Goal: Task Accomplishment & Management: Manage account settings

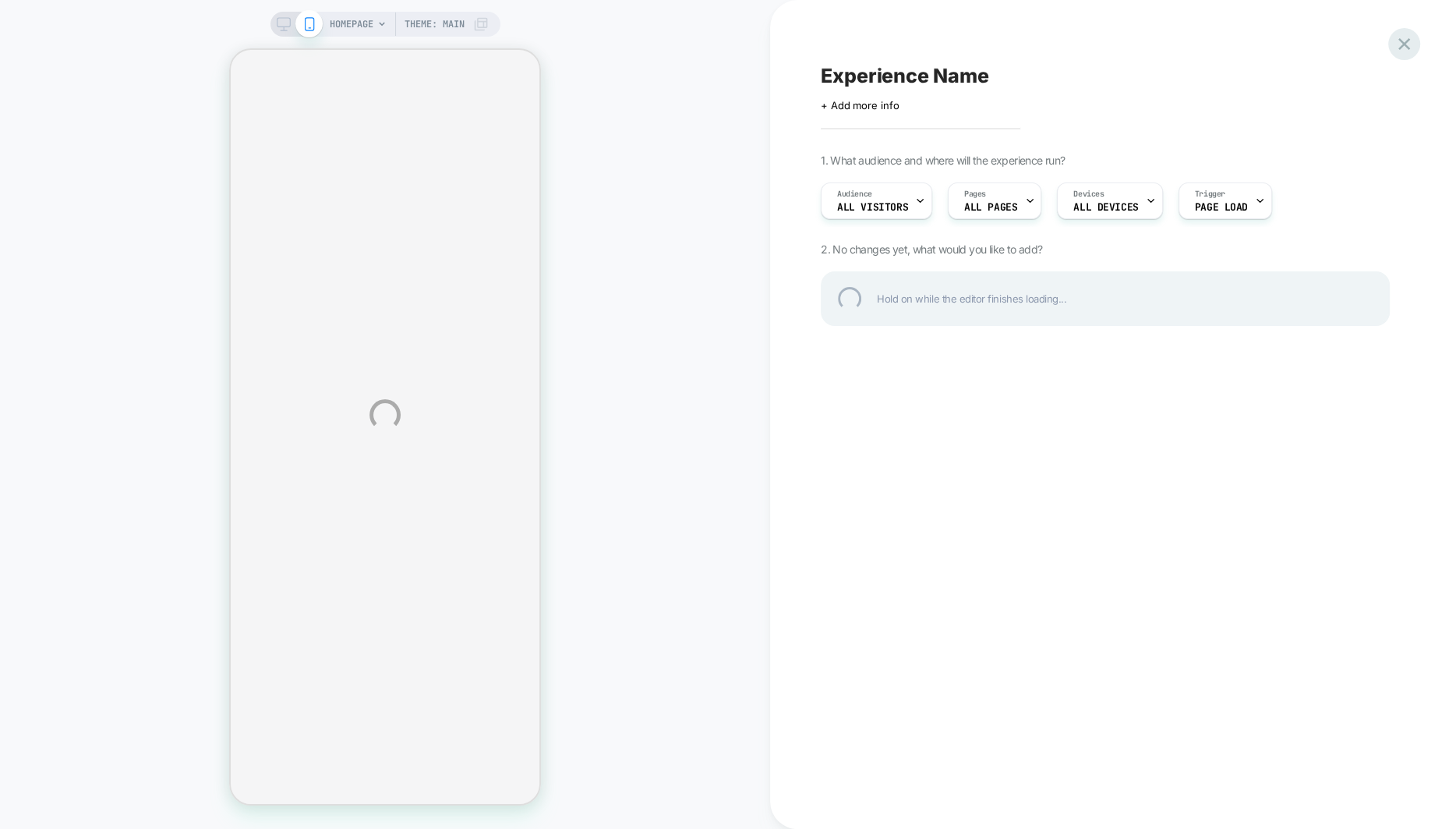
click at [1403, 38] on div at bounding box center [1404, 44] width 32 height 32
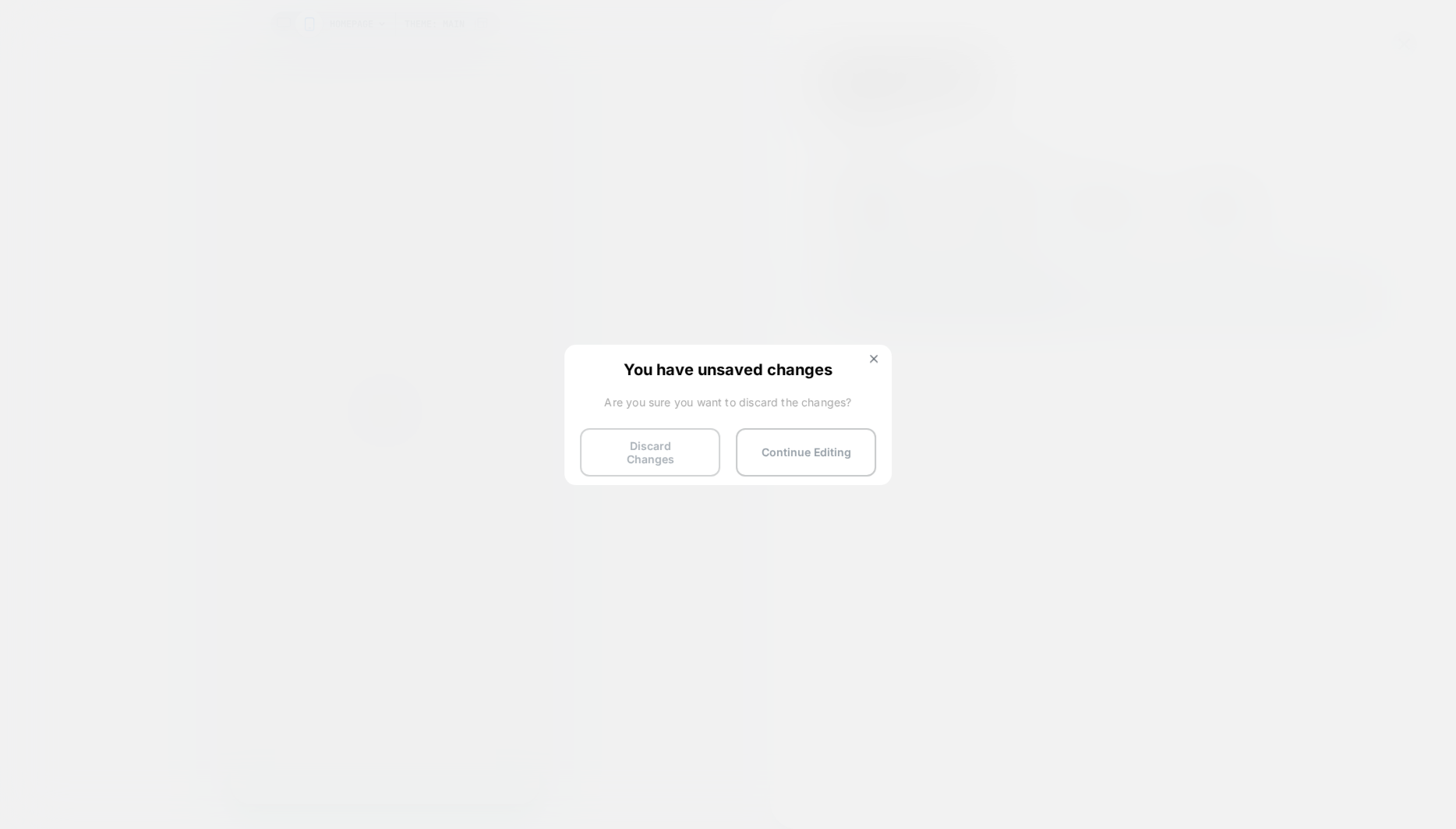
click at [657, 437] on button "Discard Changes" at bounding box center [649, 451] width 140 height 48
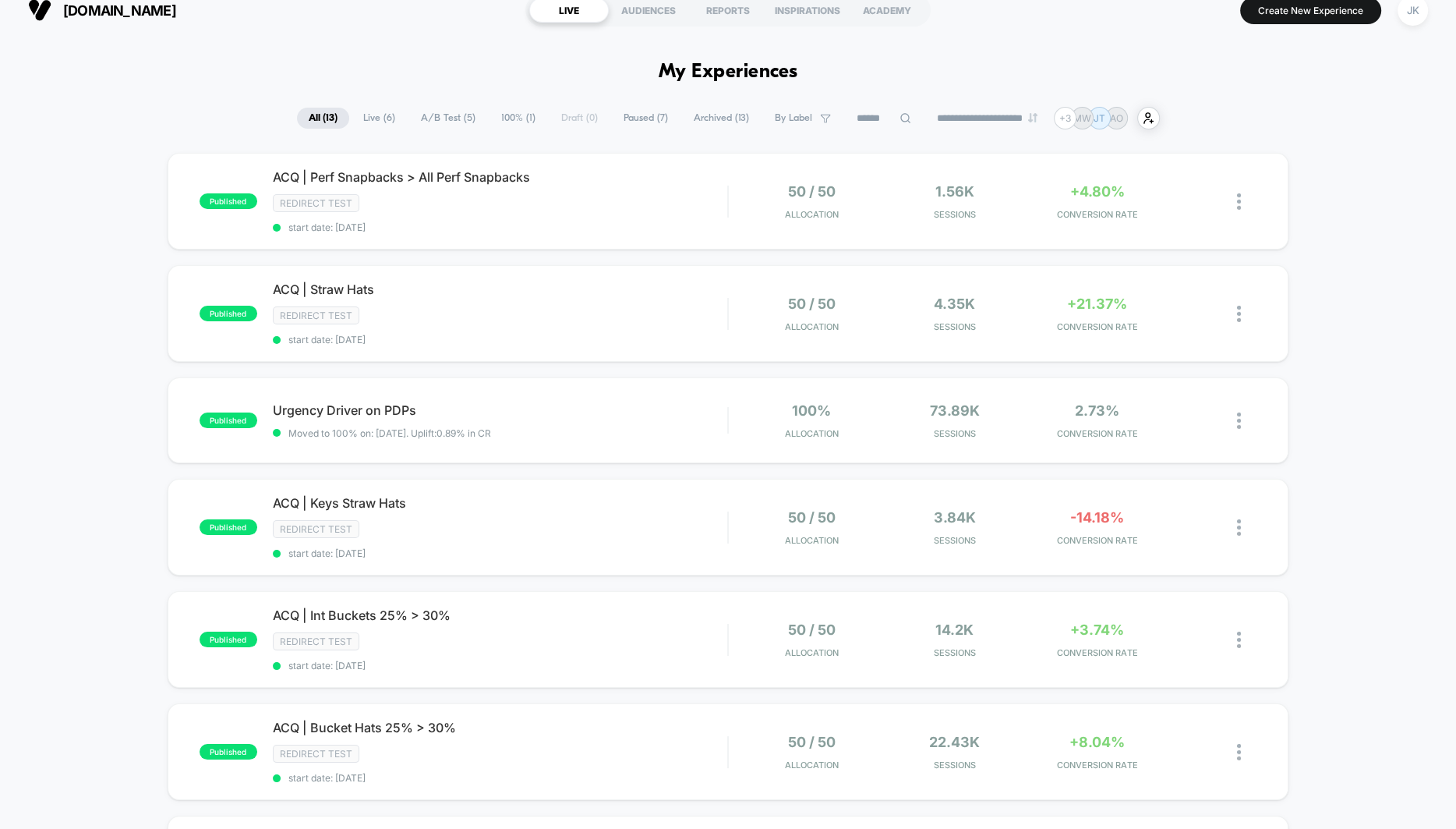
scroll to position [17, 0]
click at [347, 287] on span "ACQ | Straw Hats Click to edit experience details" at bounding box center [500, 290] width 454 height 16
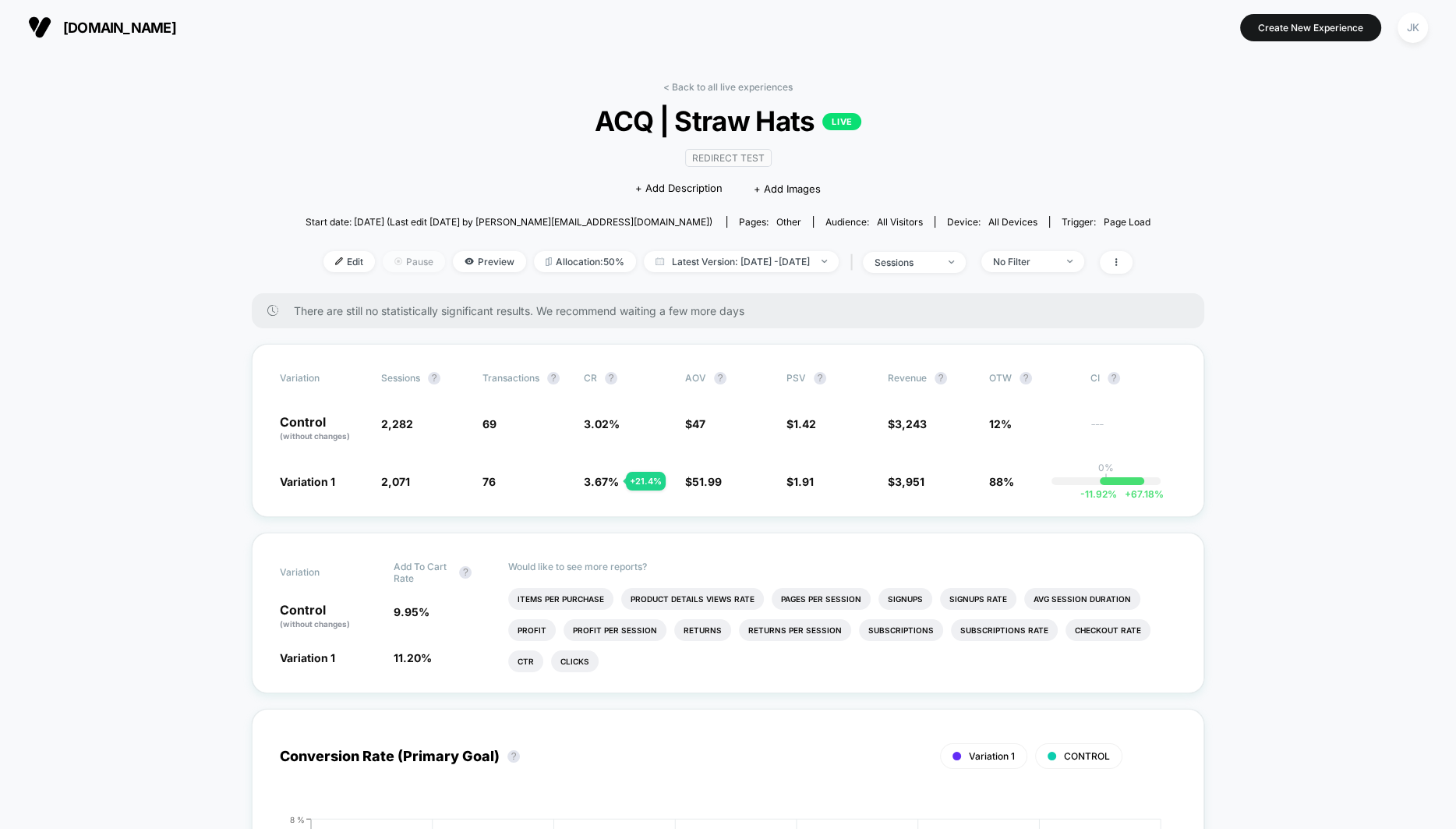
click at [389, 260] on span "Pause" at bounding box center [413, 261] width 62 height 21
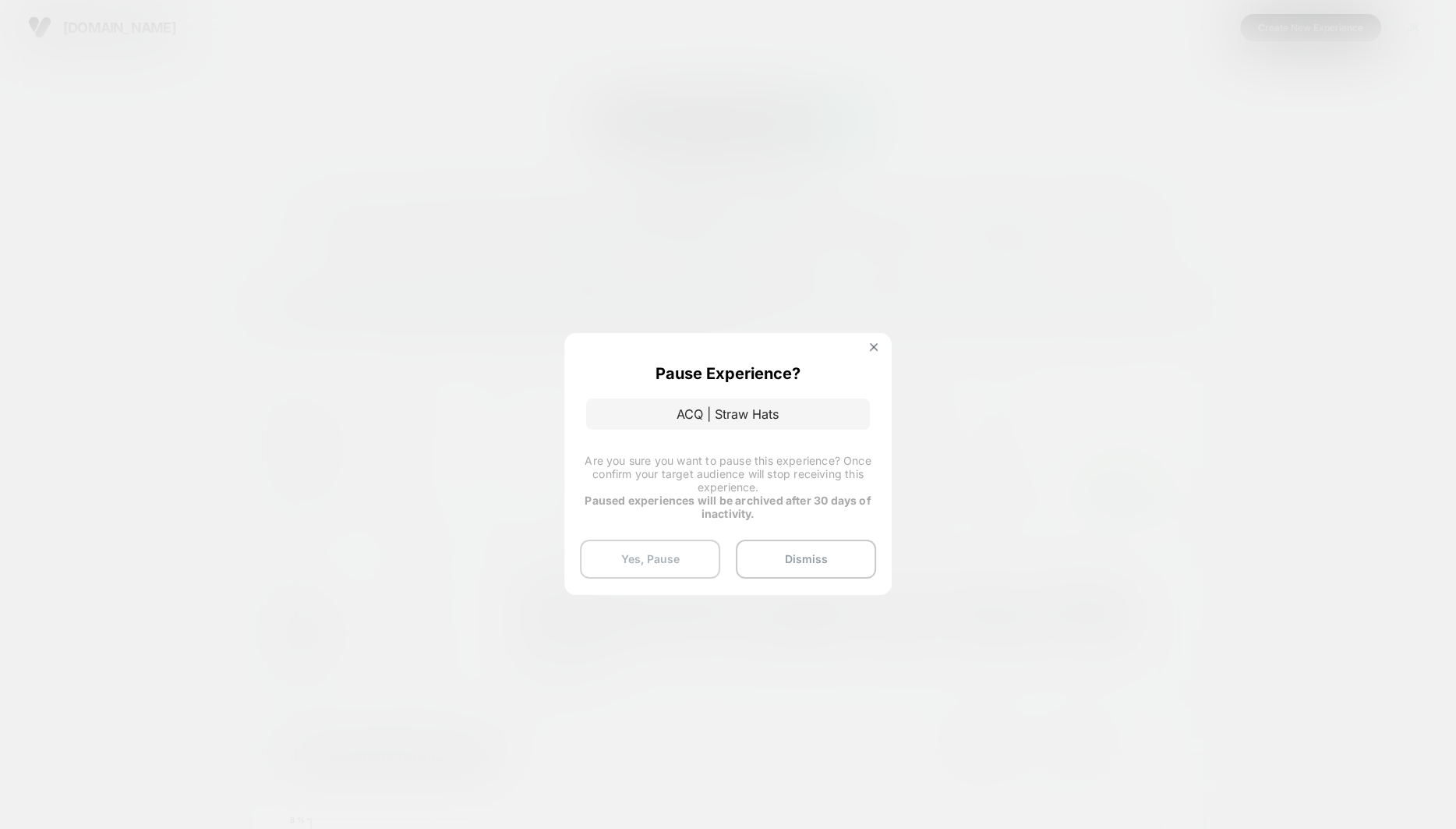
click at [680, 550] on button "Yes, Pause" at bounding box center [649, 559] width 140 height 39
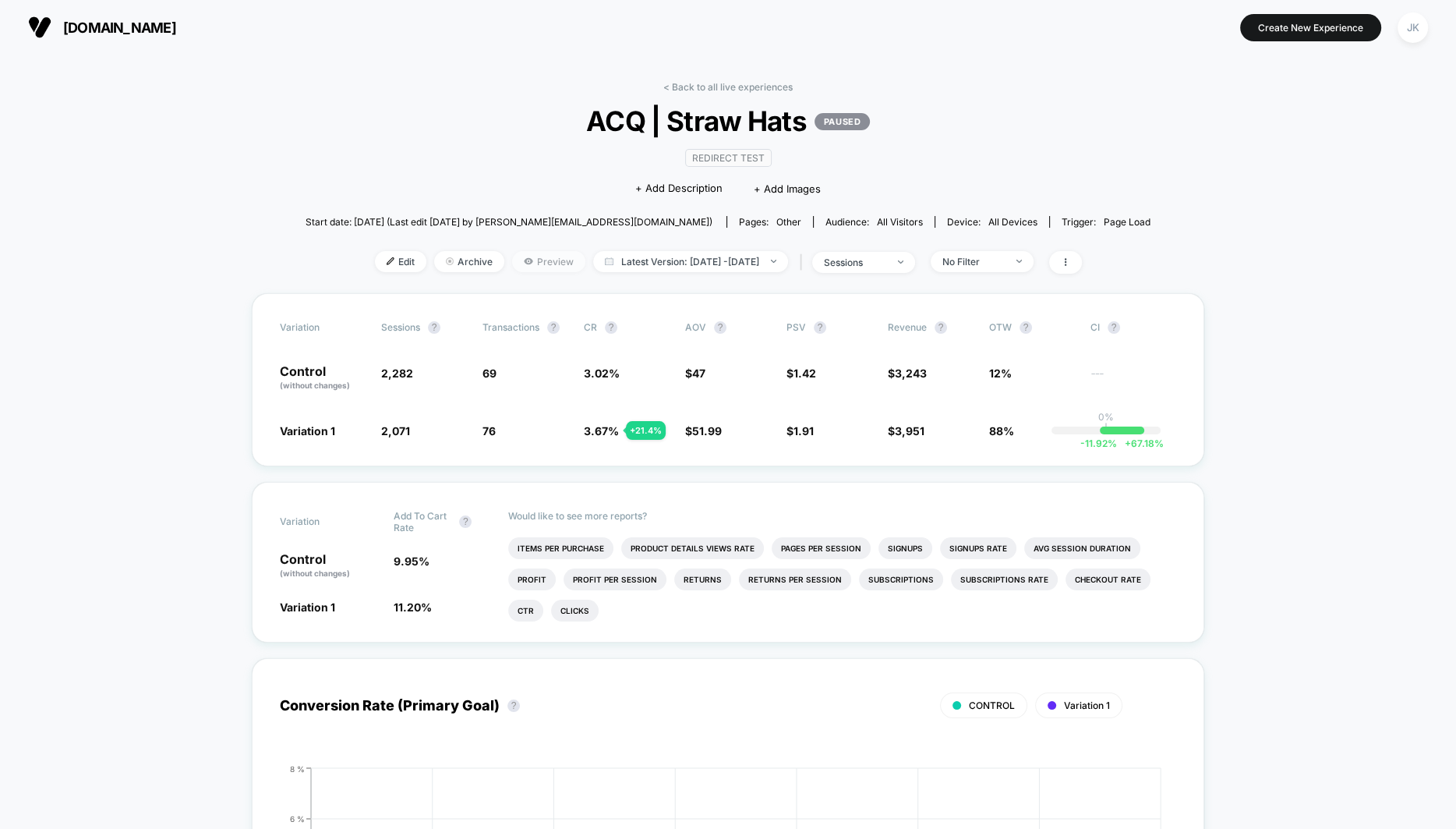
click at [515, 263] on span "Preview" at bounding box center [548, 261] width 73 height 21
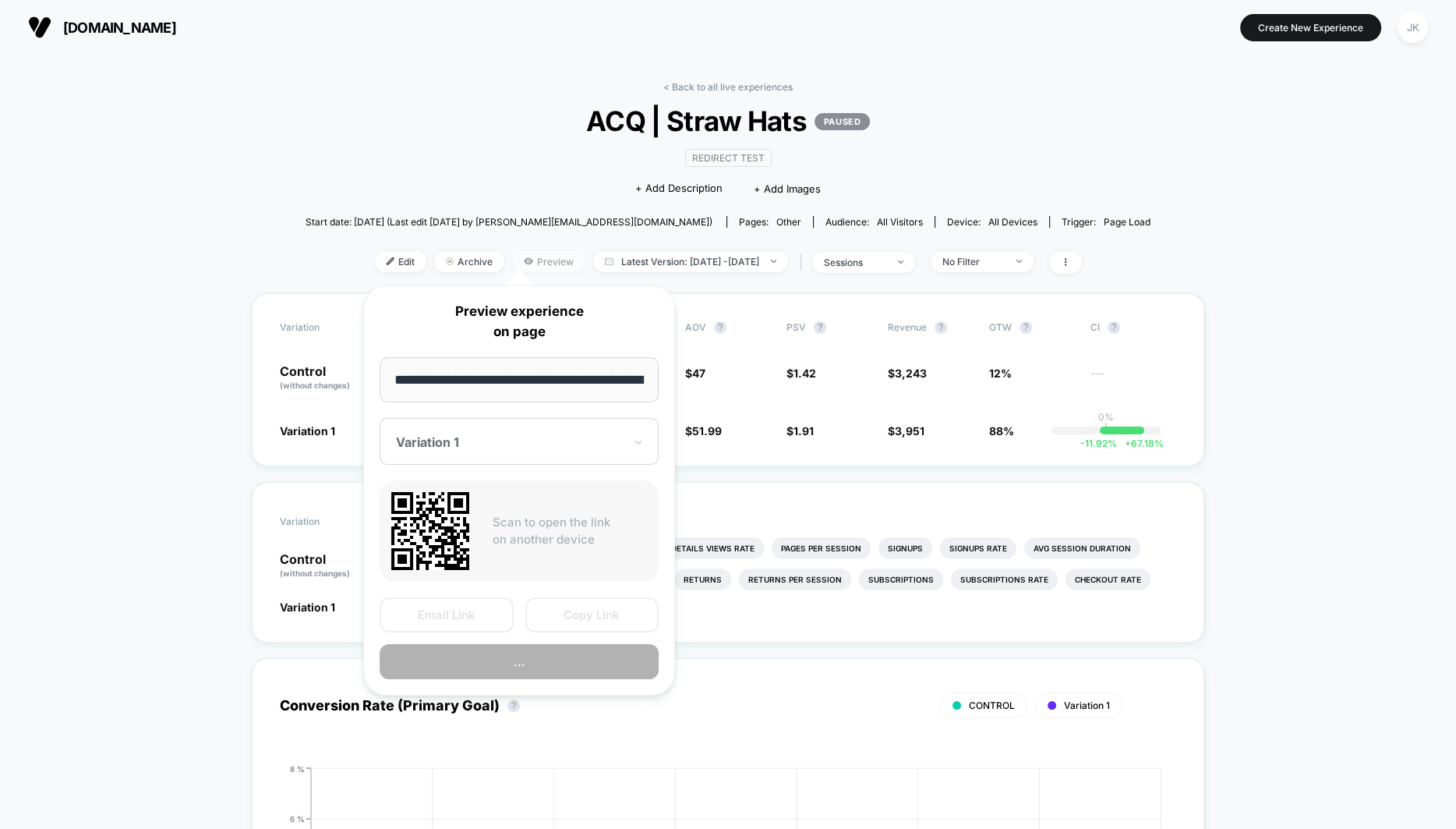
scroll to position [0, 62]
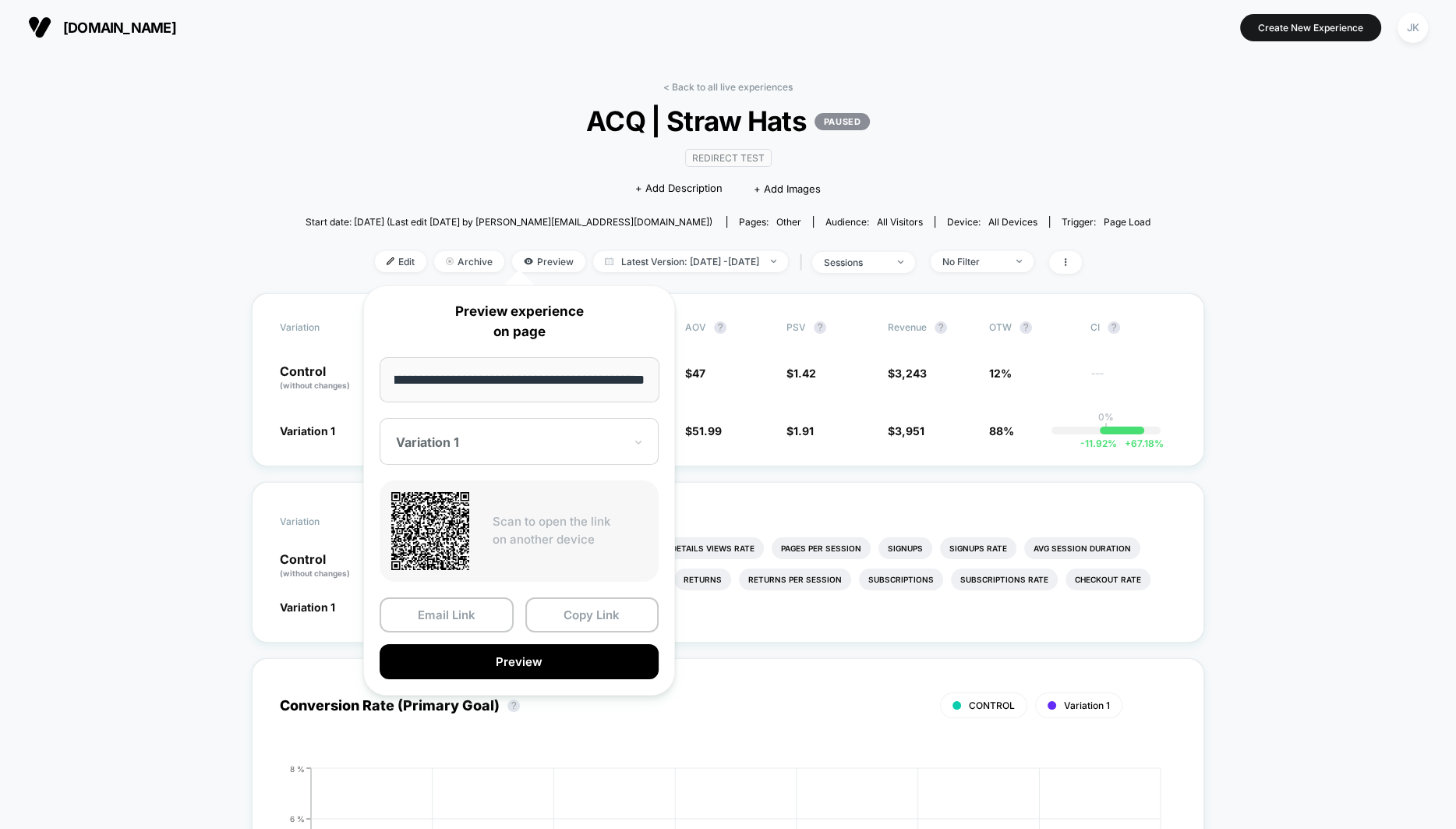
click at [463, 434] on div at bounding box center [509, 442] width 228 height 16
click at [437, 523] on div "CONTROL" at bounding box center [518, 524] width 263 height 28
click at [481, 661] on button "Preview" at bounding box center [518, 662] width 279 height 35
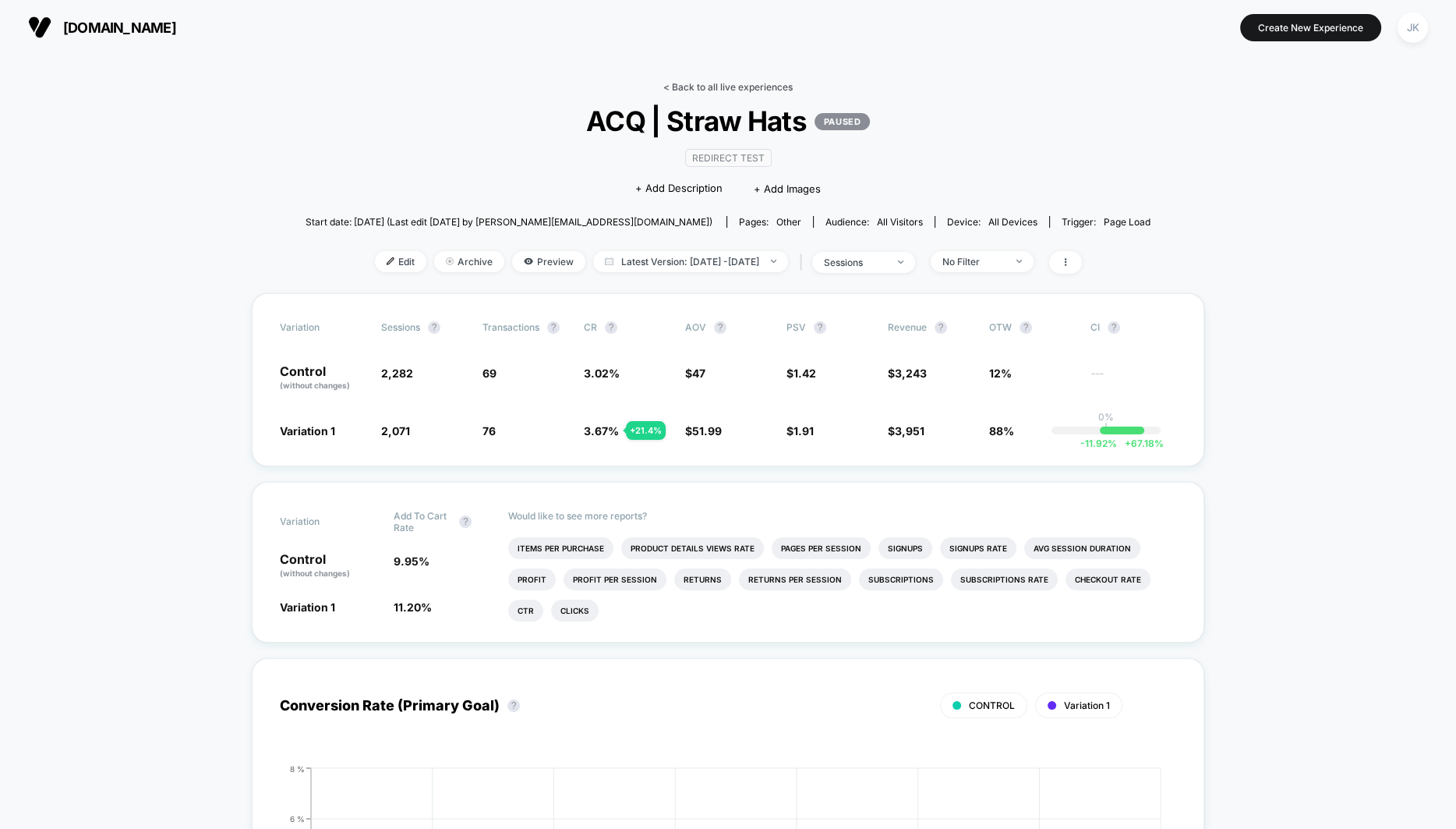
click at [691, 82] on link "< Back to all live experiences" at bounding box center [728, 86] width 129 height 11
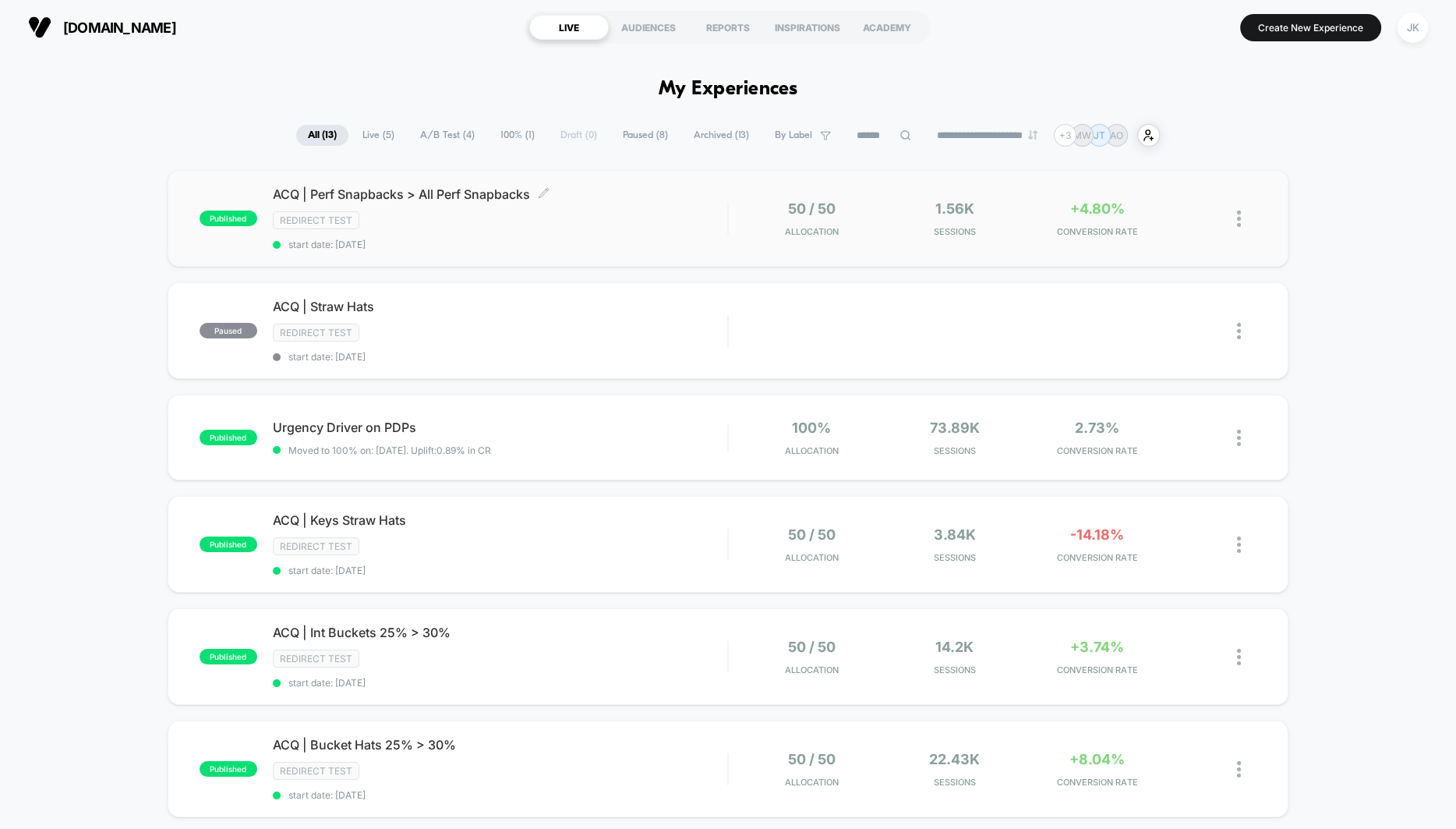
click at [437, 194] on span "ACQ | Perf Snapbacks > All Perf Snapbacks Click to edit experience details" at bounding box center [500, 194] width 454 height 16
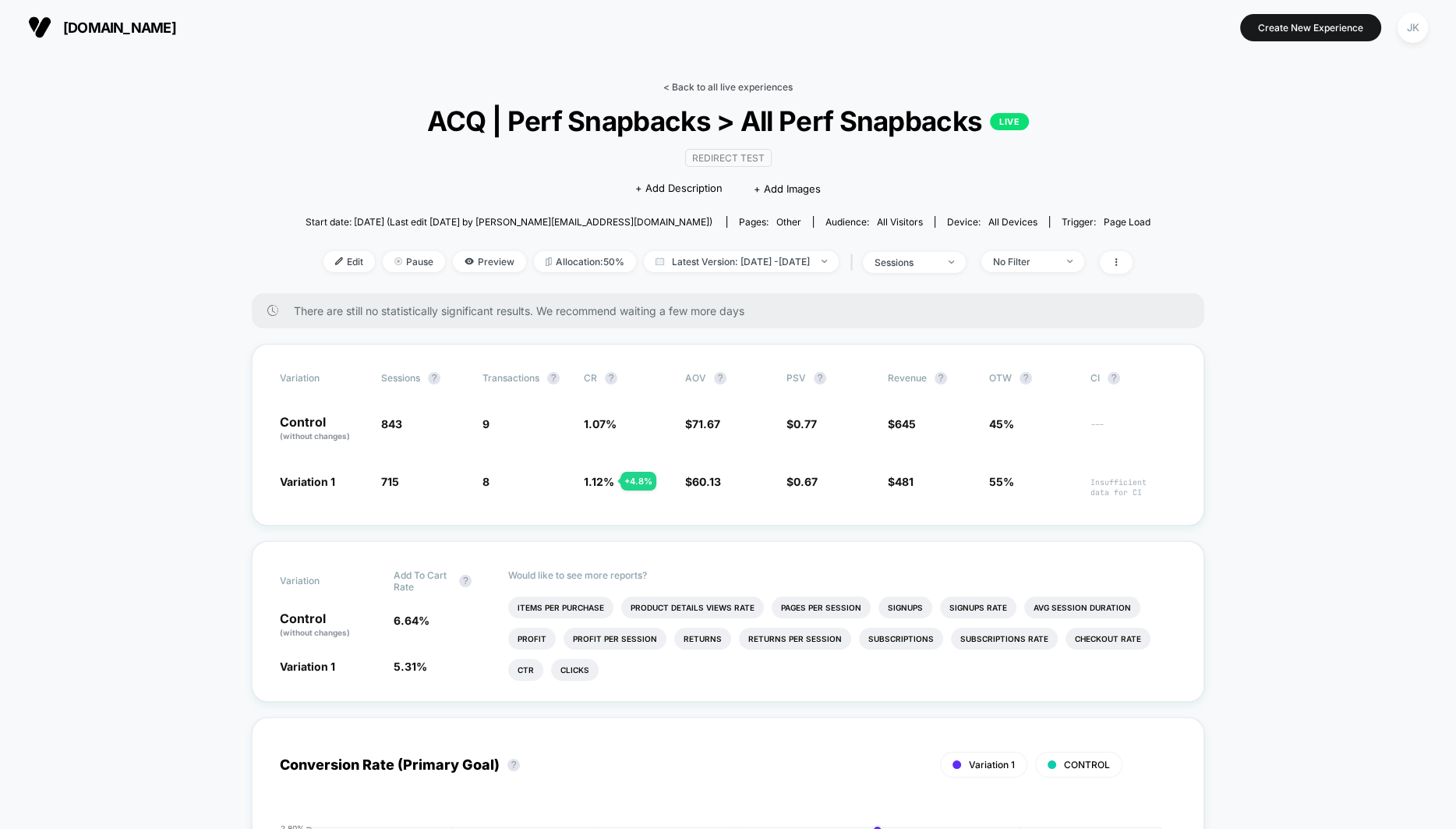
click at [718, 85] on link "< Back to all live experiences" at bounding box center [728, 86] width 129 height 11
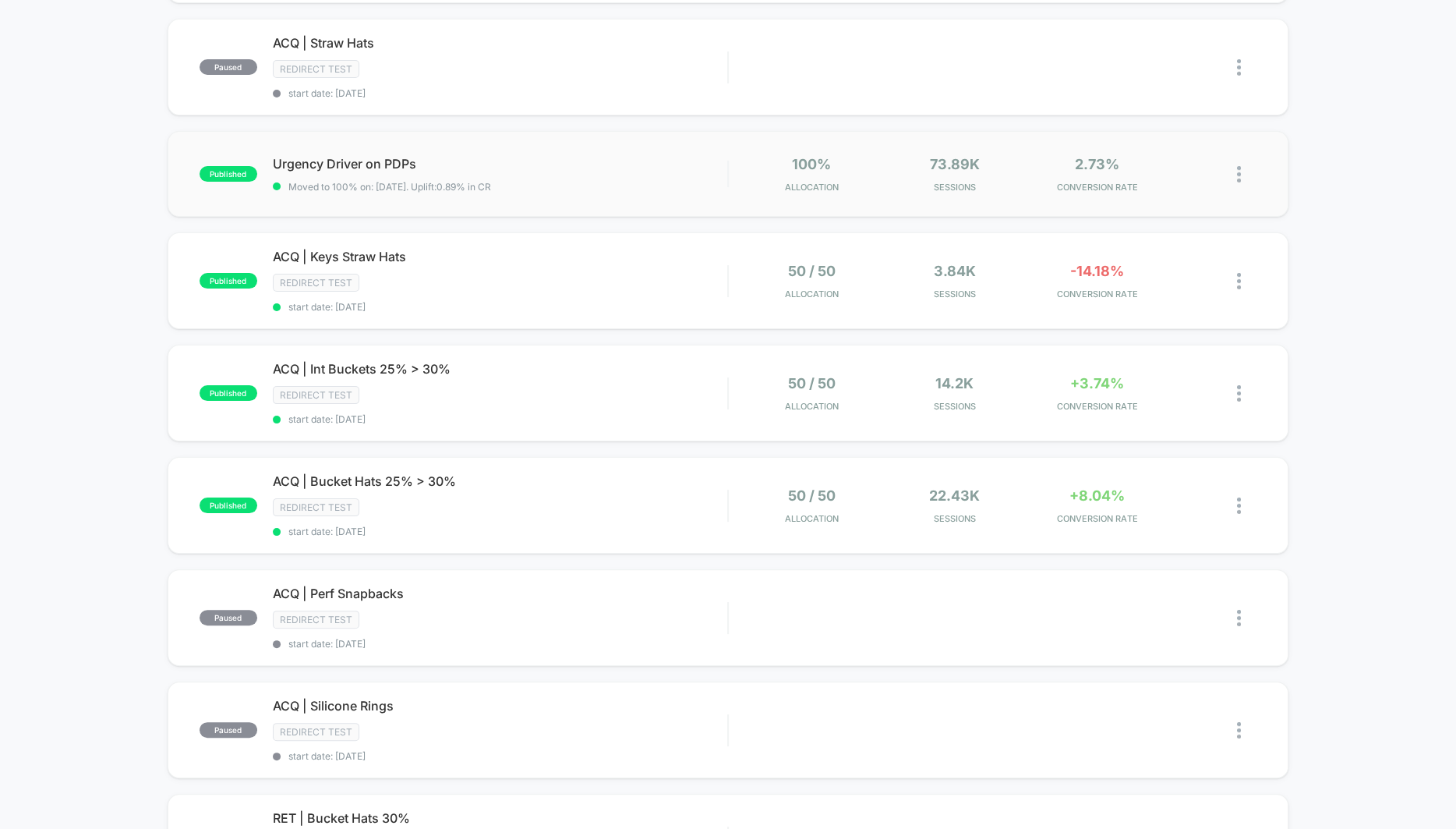
scroll to position [284, 0]
